Goal: Communication & Community: Ask a question

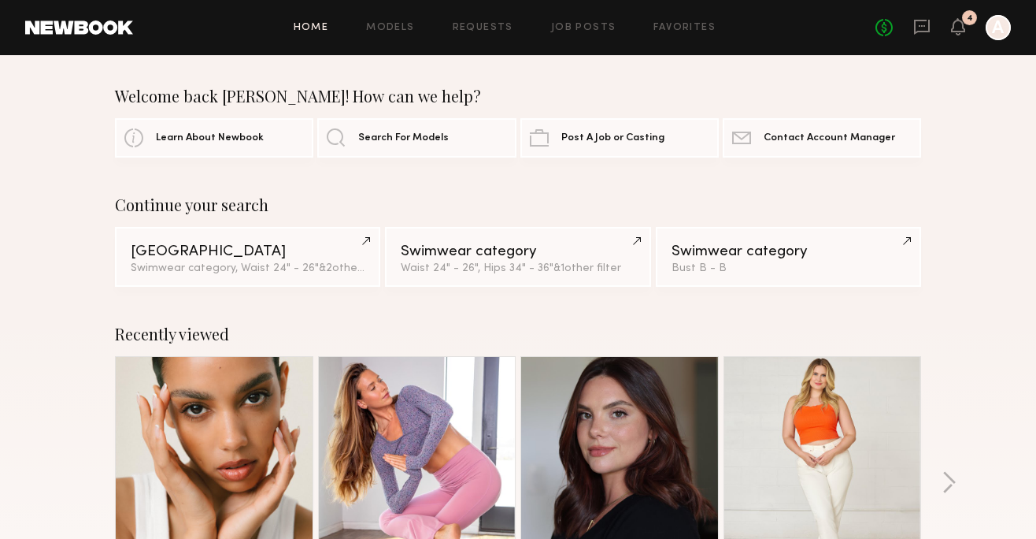
scroll to position [1327, 0]
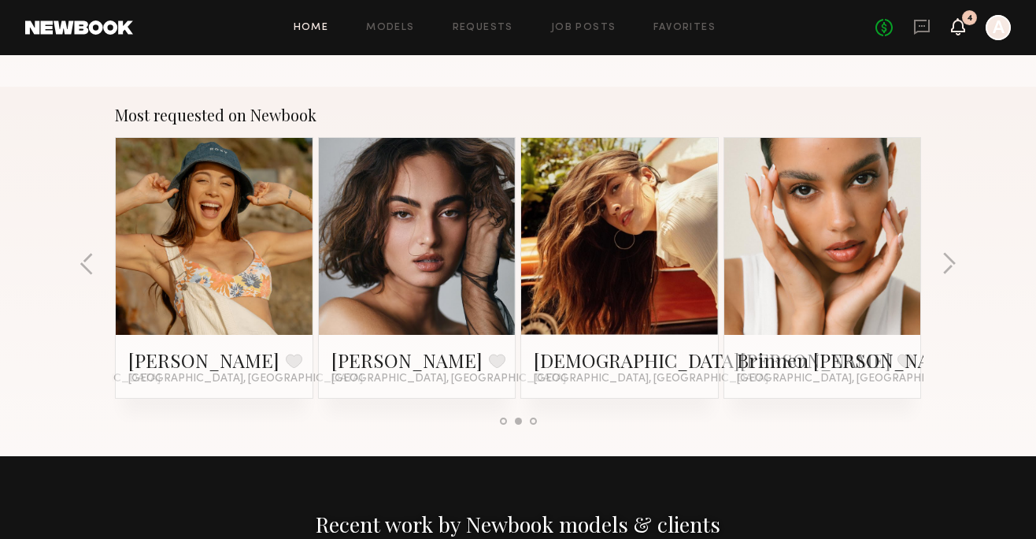
click at [965, 28] on icon at bounding box center [958, 26] width 14 height 17
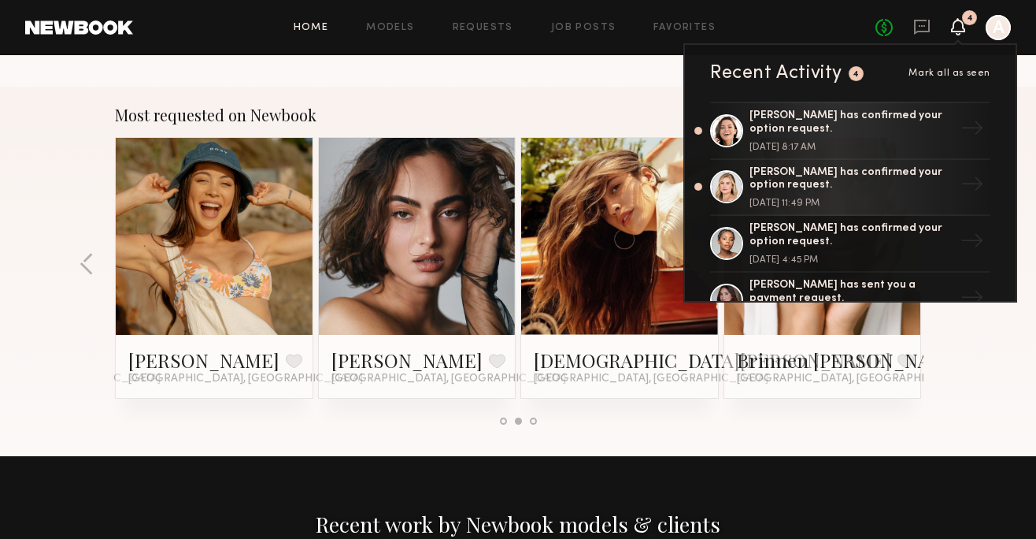
click at [487, 35] on div "Home Models Requests Job Posts Favorites Sign Out No fees up to $5,000 4 Recent…" at bounding box center [572, 27] width 878 height 25
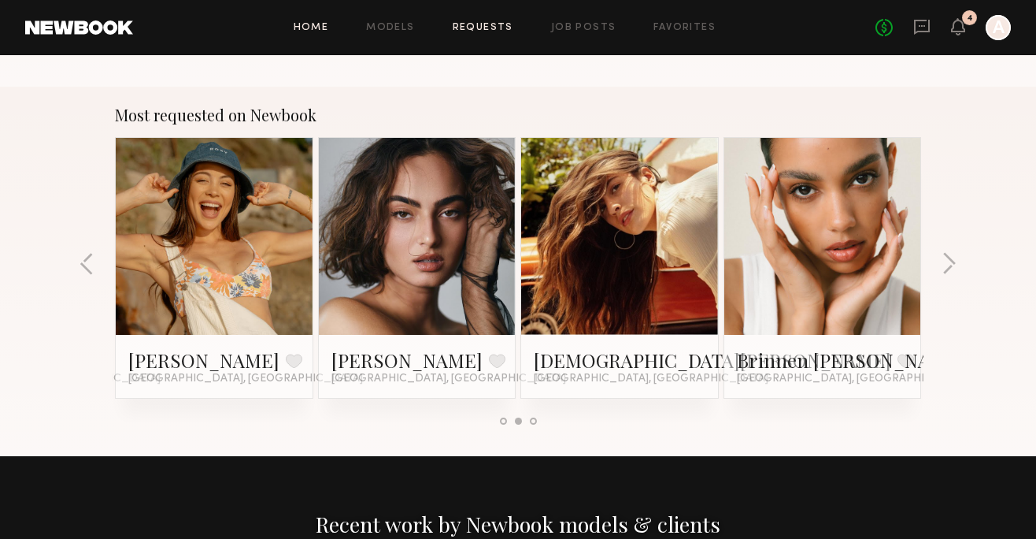
click at [488, 26] on link "Requests" at bounding box center [483, 28] width 61 height 10
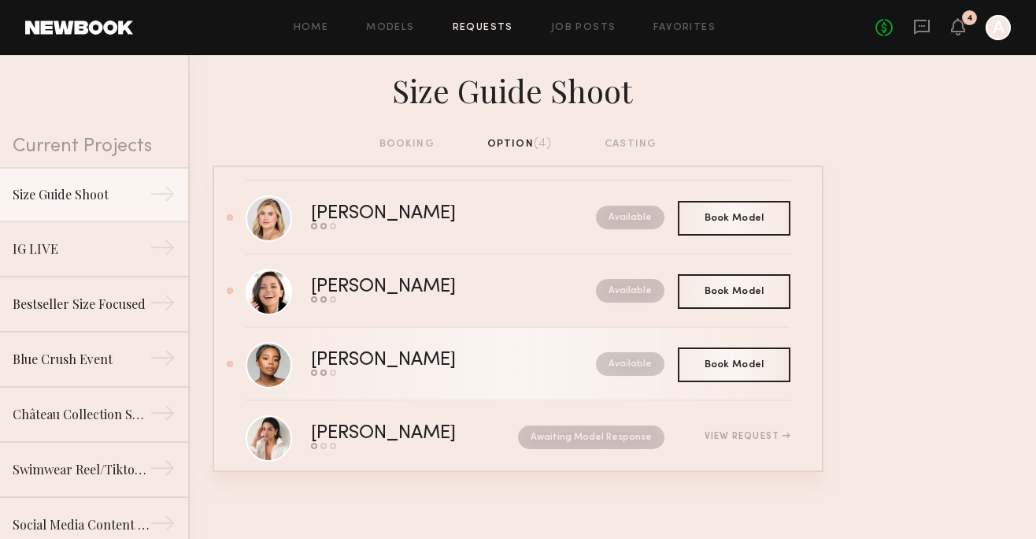
scroll to position [42, 0]
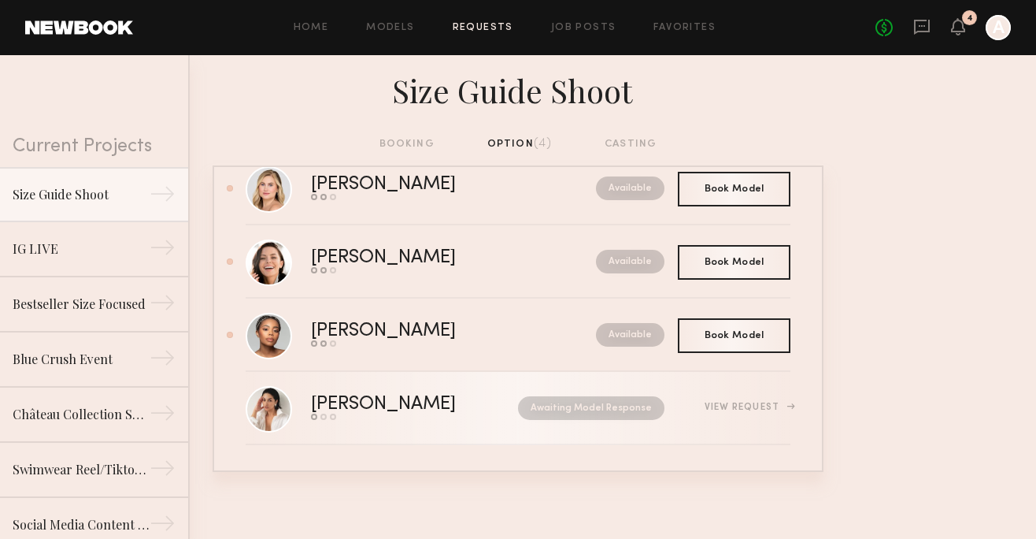
click at [421, 417] on div "Send request Model response Book model" at bounding box center [399, 416] width 176 height 6
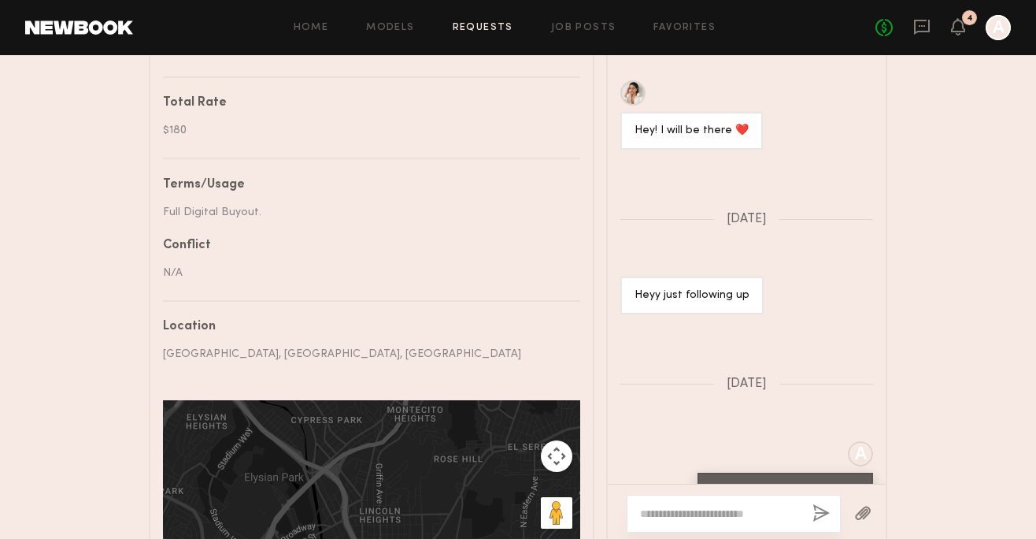
scroll to position [1593, 0]
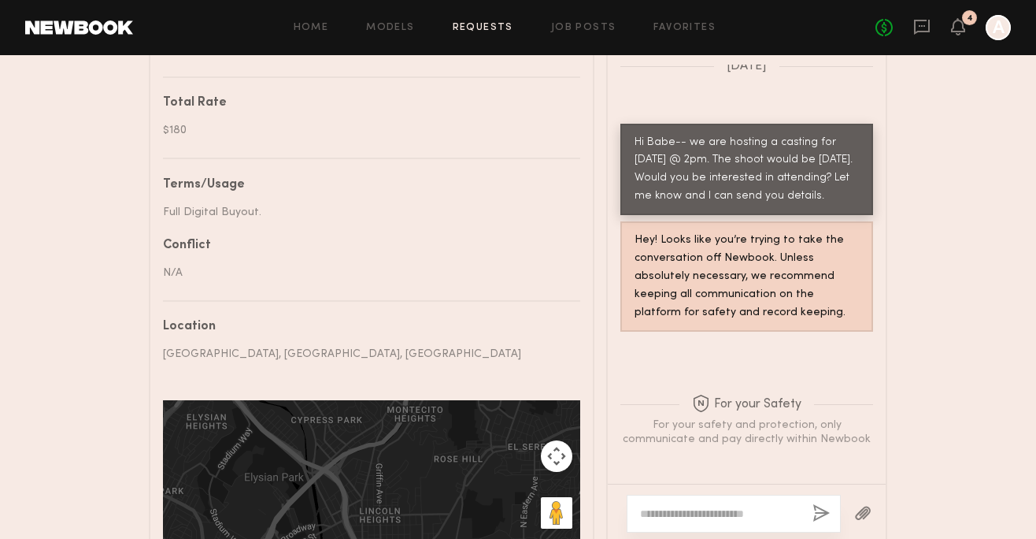
click at [671, 530] on div at bounding box center [734, 514] width 214 height 38
click at [671, 519] on textarea at bounding box center [720, 514] width 160 height 16
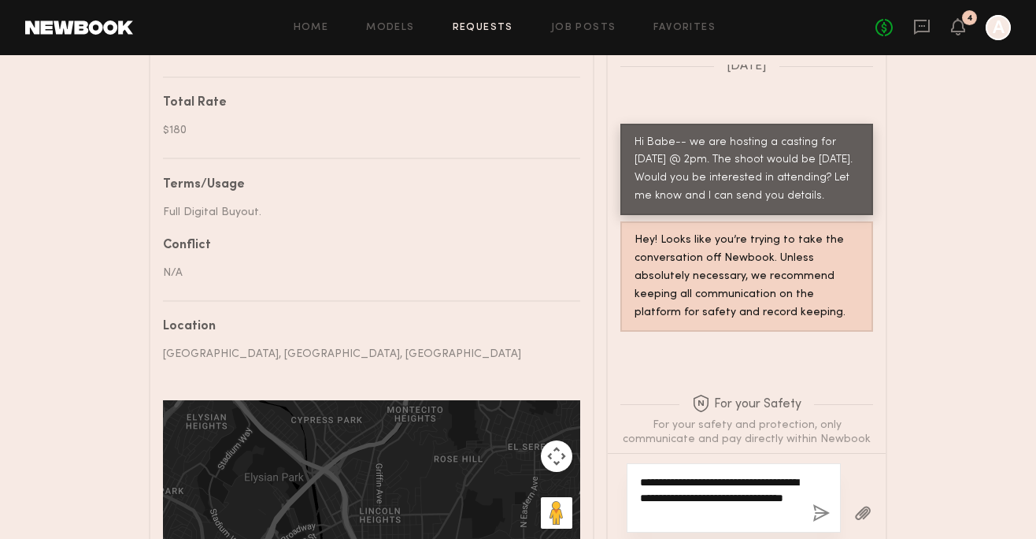
type textarea "**********"
click at [837, 510] on div "**********" at bounding box center [734, 497] width 214 height 69
click at [816, 510] on button "button" at bounding box center [821, 514] width 17 height 20
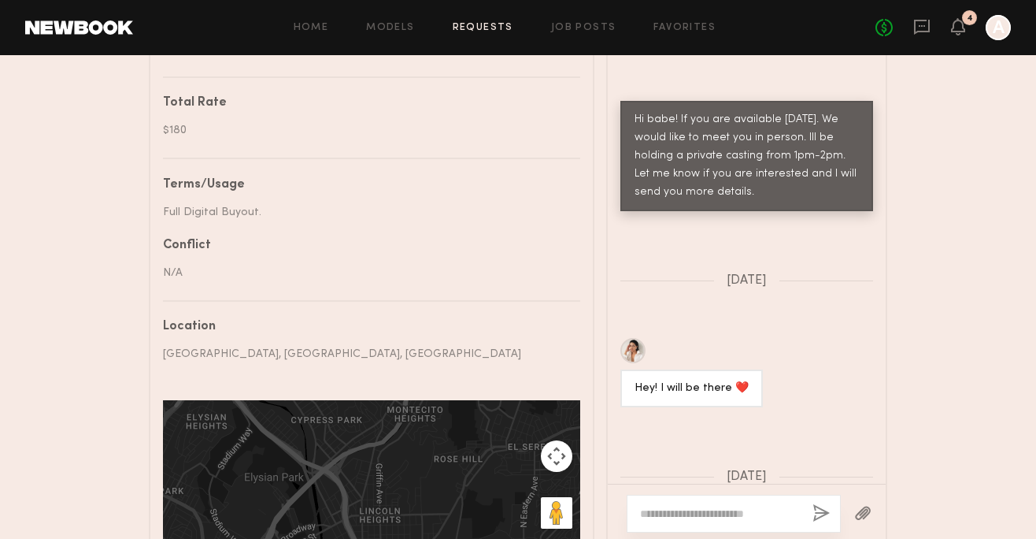
scroll to position [515, 0]
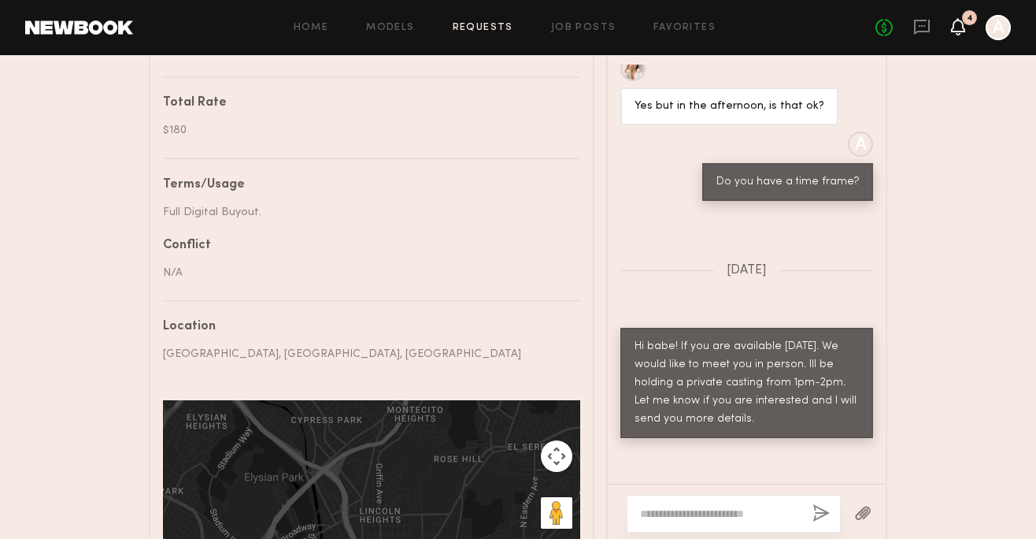
click at [959, 21] on icon at bounding box center [958, 25] width 13 height 11
